Goal: Information Seeking & Learning: Learn about a topic

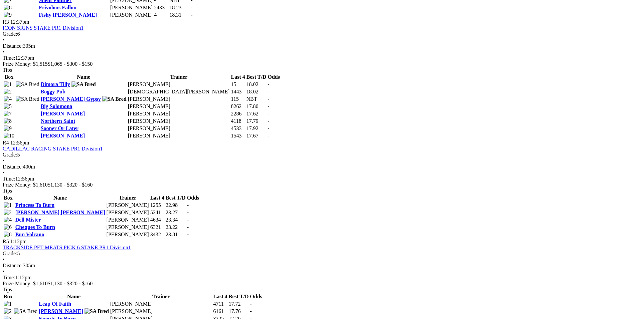
scroll to position [556, 0]
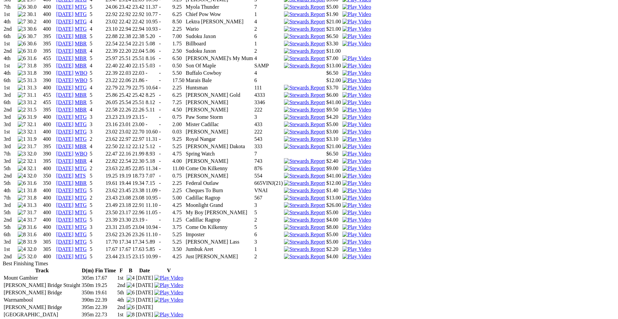
scroll to position [689, 0]
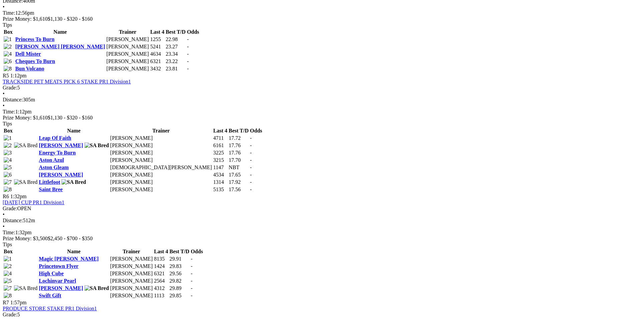
scroll to position [724, 0]
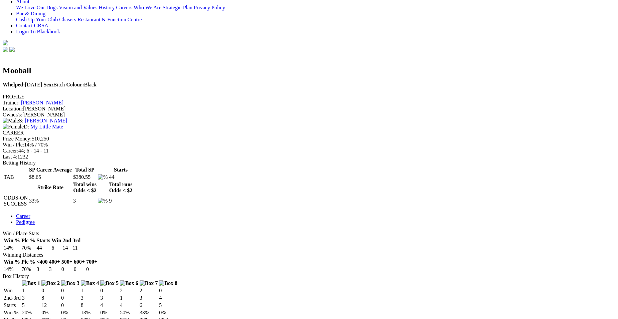
scroll to position [142, 0]
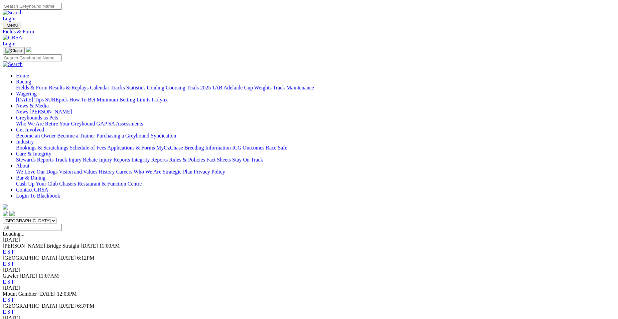
scroll to position [102, 0]
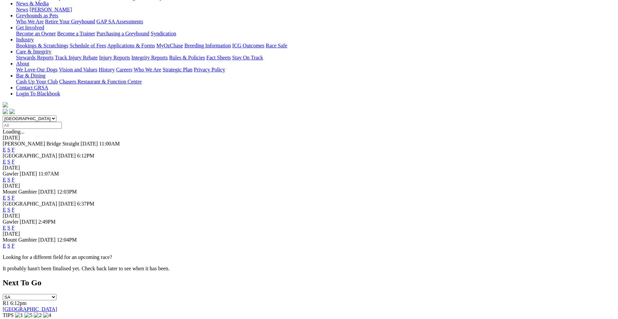
click at [15, 243] on link "F" at bounding box center [13, 246] width 3 height 6
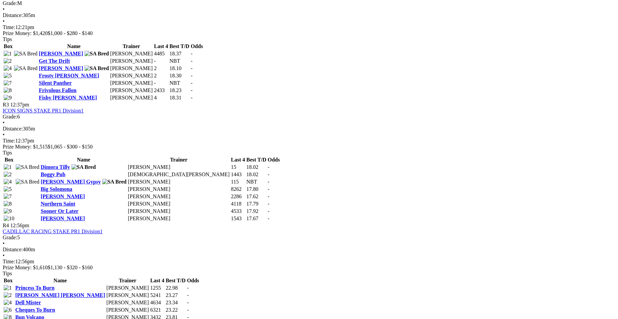
scroll to position [485, 0]
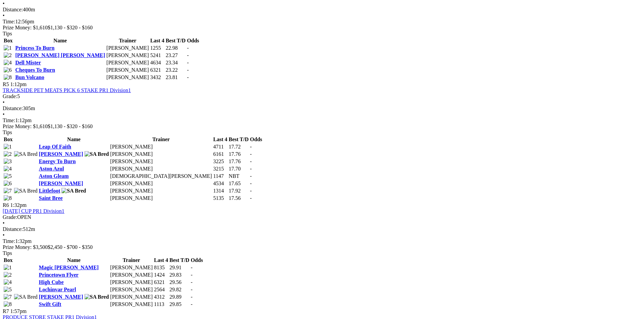
scroll to position [751, 0]
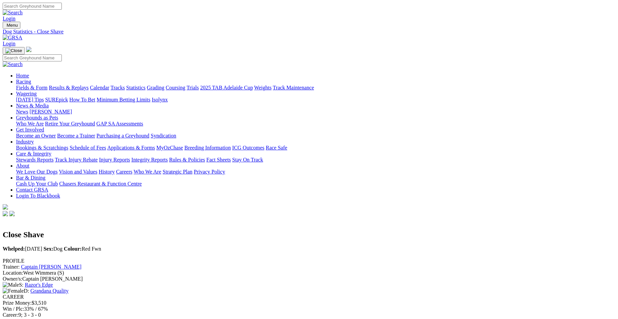
scroll to position [222, 0]
